Goal: Find specific page/section

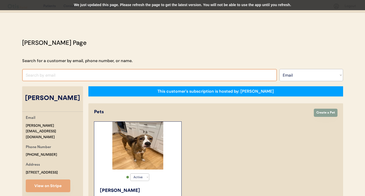
select select ""Email""
select select "true"
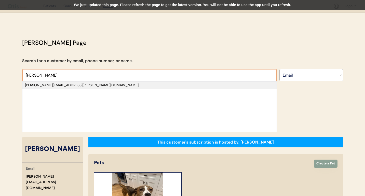
type input "tedder"
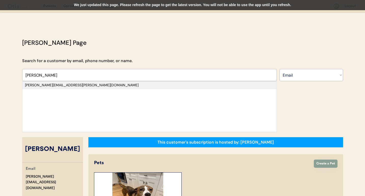
click at [145, 85] on div "[PERSON_NAME][EMAIL_ADDRESS][PERSON_NAME][DOMAIN_NAME]" at bounding box center [149, 85] width 249 height 5
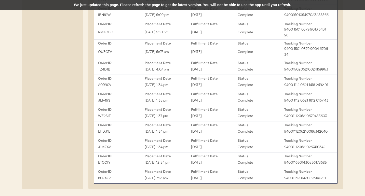
scroll to position [402, 0]
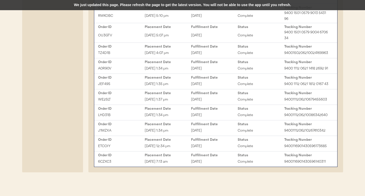
click at [188, 162] on div "Apr 13, 2024 7:13 am" at bounding box center [168, 162] width 47 height 6
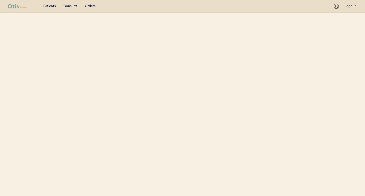
select select ""Email""
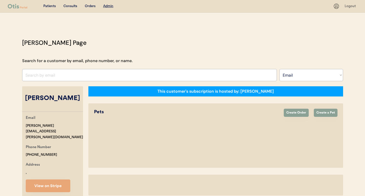
select select "true"
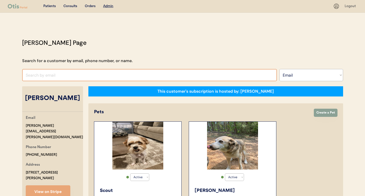
click at [128, 72] on input "input" at bounding box center [149, 75] width 255 height 12
click at [126, 73] on input "input" at bounding box center [149, 75] width 255 height 12
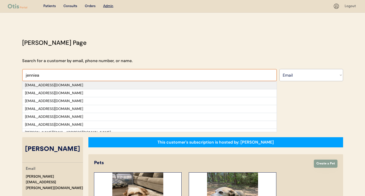
type input "jenniea"
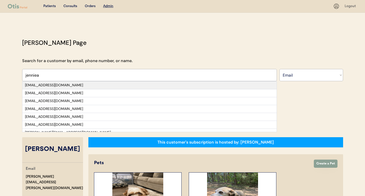
click at [126, 85] on div "[EMAIL_ADDRESS][DOMAIN_NAME]" at bounding box center [149, 85] width 249 height 5
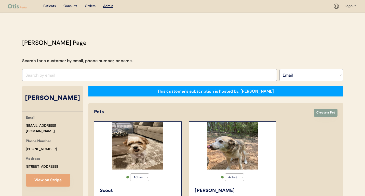
select select "true"
